Goal: Manage account settings

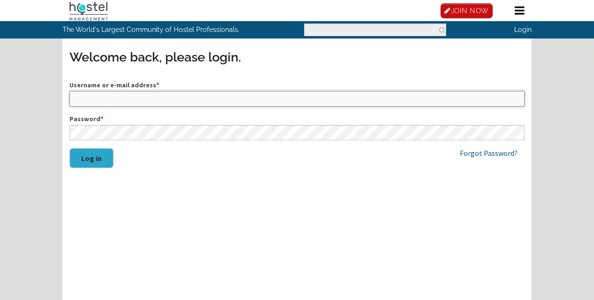
type input "mdhill"
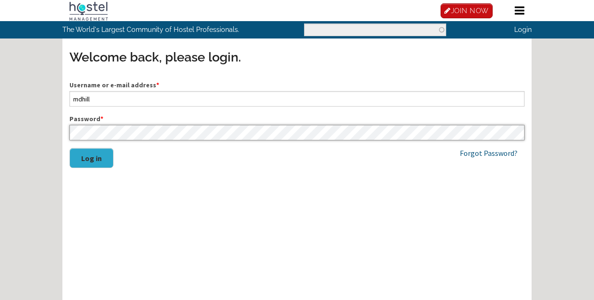
click at [91, 157] on button "Log in" at bounding box center [91, 158] width 44 height 20
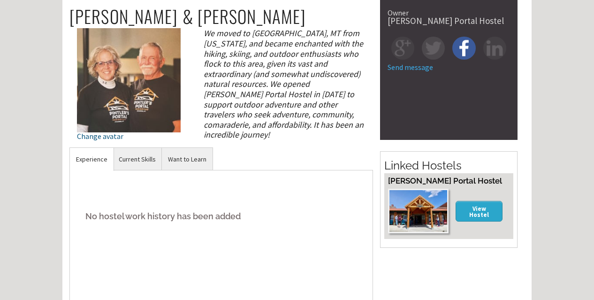
scroll to position [61, 0]
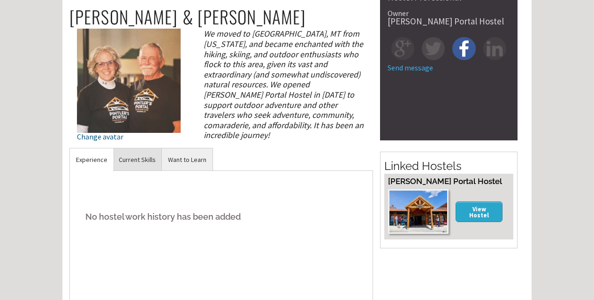
click at [141, 159] on link "Current Skills" at bounding box center [137, 159] width 49 height 23
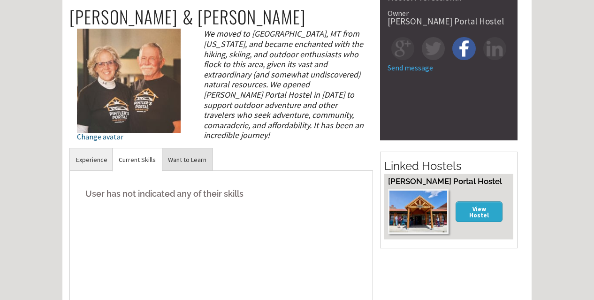
click at [196, 160] on link "Want to Learn" at bounding box center [187, 159] width 51 height 23
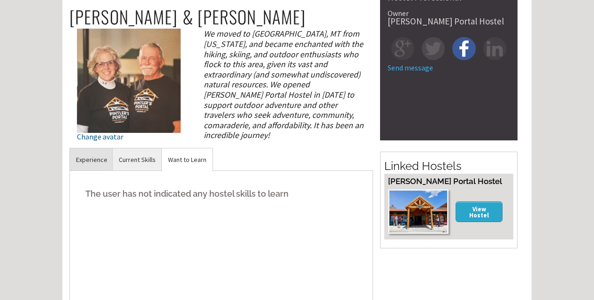
click at [108, 159] on link "Experience" at bounding box center [92, 159] width 44 height 23
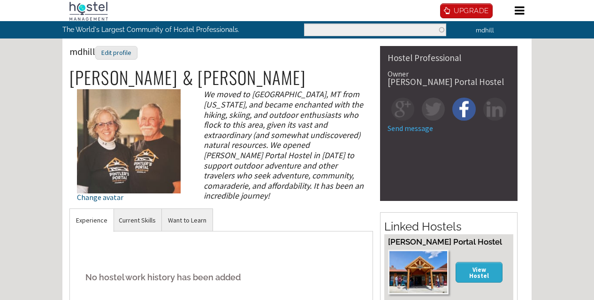
scroll to position [0, 0]
click at [522, 16] on link at bounding box center [520, 11] width 10 height 23
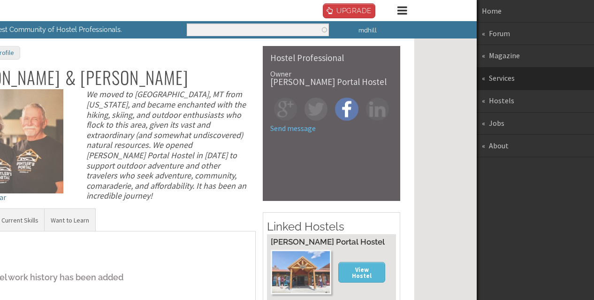
click at [511, 78] on link "Services" at bounding box center [535, 79] width 117 height 23
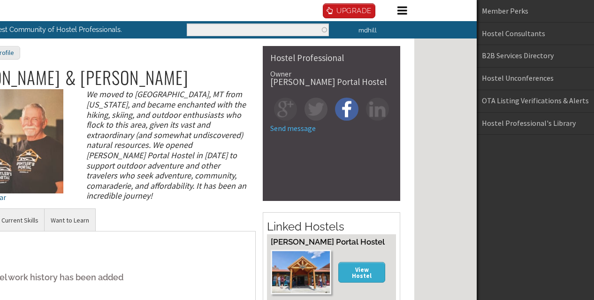
click at [404, 10] on link at bounding box center [180, 277] width 594 height 555
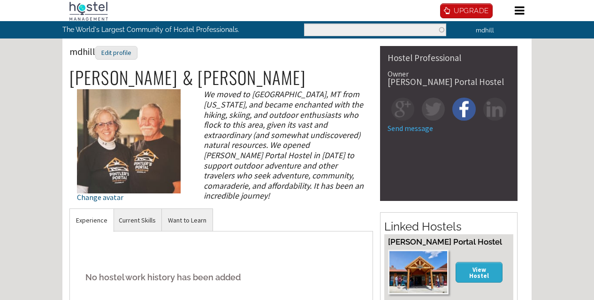
click at [520, 14] on icon at bounding box center [520, 10] width 10 height 11
click at [518, 15] on icon at bounding box center [520, 10] width 10 height 11
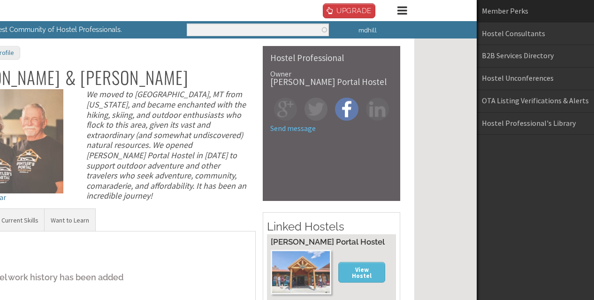
click at [518, 13] on link "Member Perks" at bounding box center [535, 11] width 117 height 23
